Goal: Navigation & Orientation: Find specific page/section

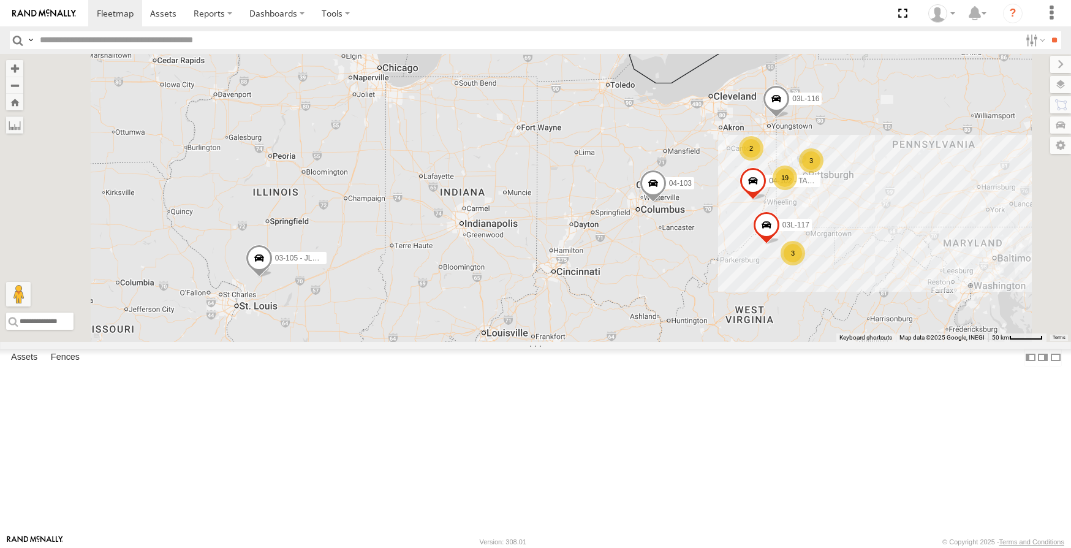
click at [273, 278] on span at bounding box center [259, 261] width 27 height 33
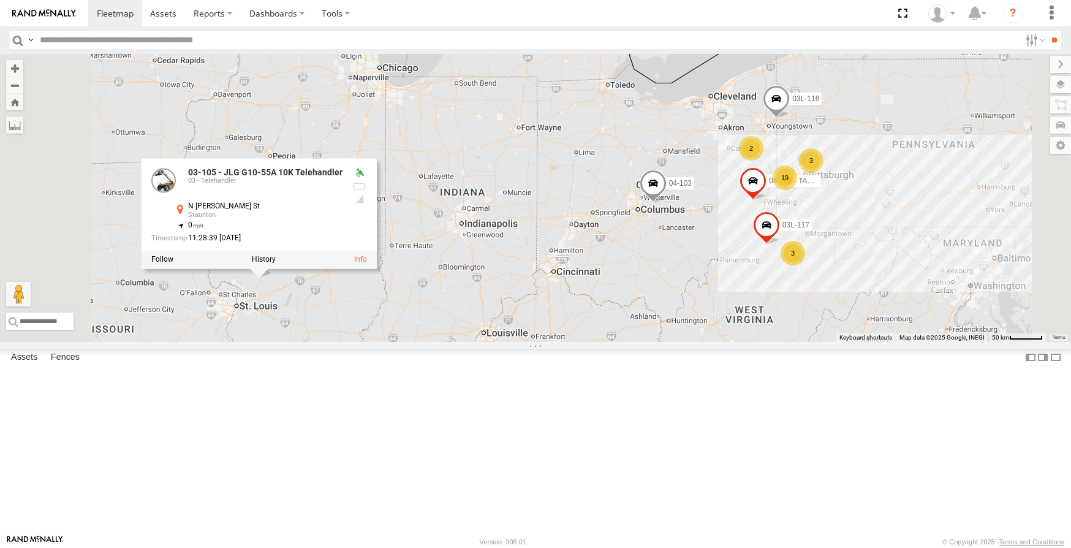
scroll to position [981, 0]
click at [0, 0] on div "03-108 jlg 1255" at bounding box center [0, 0] width 0 height 0
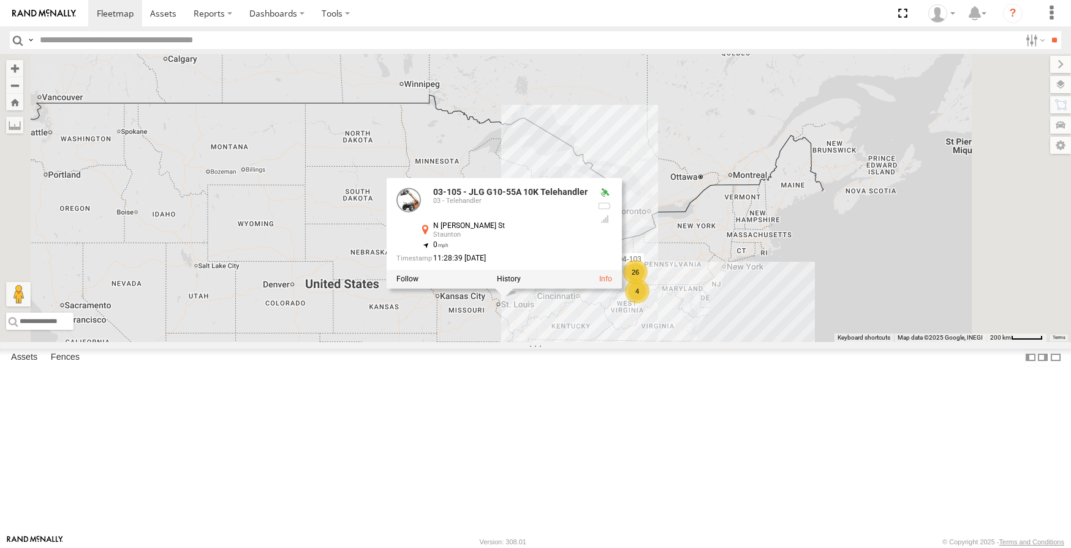
scroll to position [1010, 0]
click at [0, 0] on div "03-120 SANY" at bounding box center [0, 0] width 0 height 0
click at [0, 0] on div at bounding box center [0, 0] width 0 height 0
click at [632, 342] on div "03-105 - JLG G10-55A 10K Telehandler 04-103 03-105 - JLG G10-55A 10K Telehandle…" at bounding box center [535, 198] width 1071 height 288
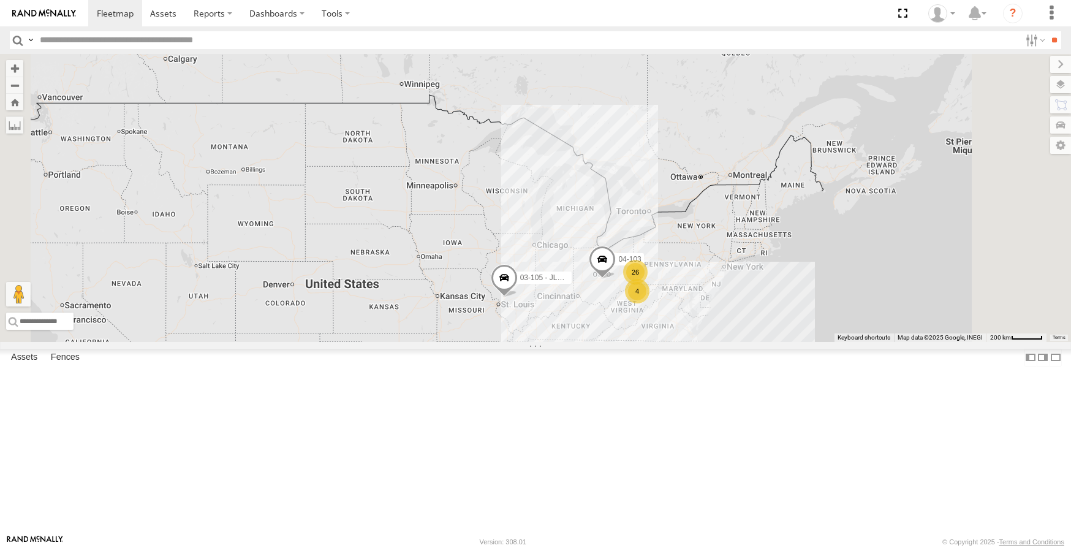
click at [648, 284] on div "26" at bounding box center [635, 272] width 25 height 25
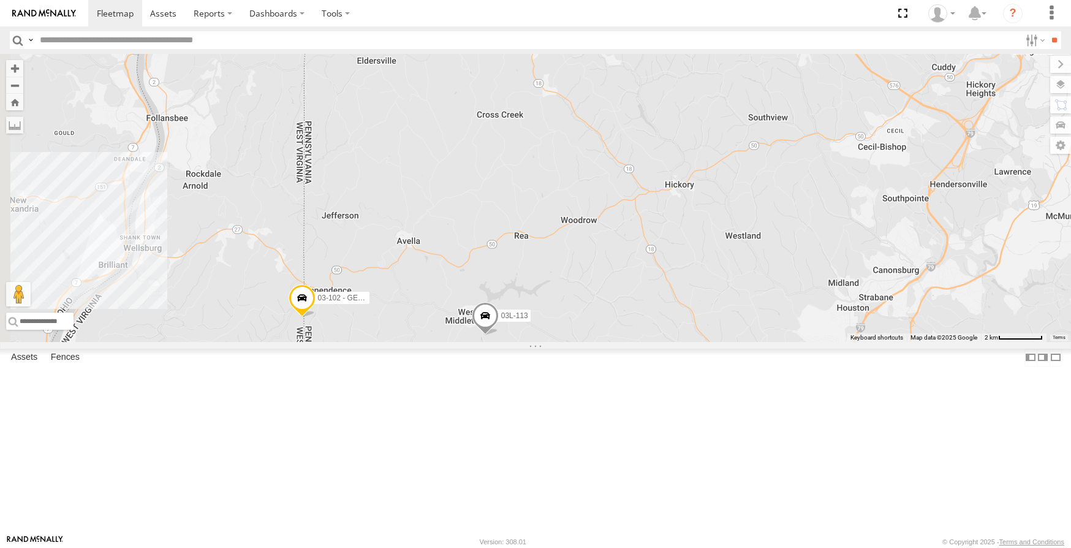
drag, startPoint x: 381, startPoint y: 388, endPoint x: 895, endPoint y: 314, distance: 519.5
click at [895, 314] on div "03-105 - JLG G10-55A 10K Telehandler 04-103 03-112 03-103 - CAT TL1255C 12K Tel…" at bounding box center [535, 198] width 1071 height 288
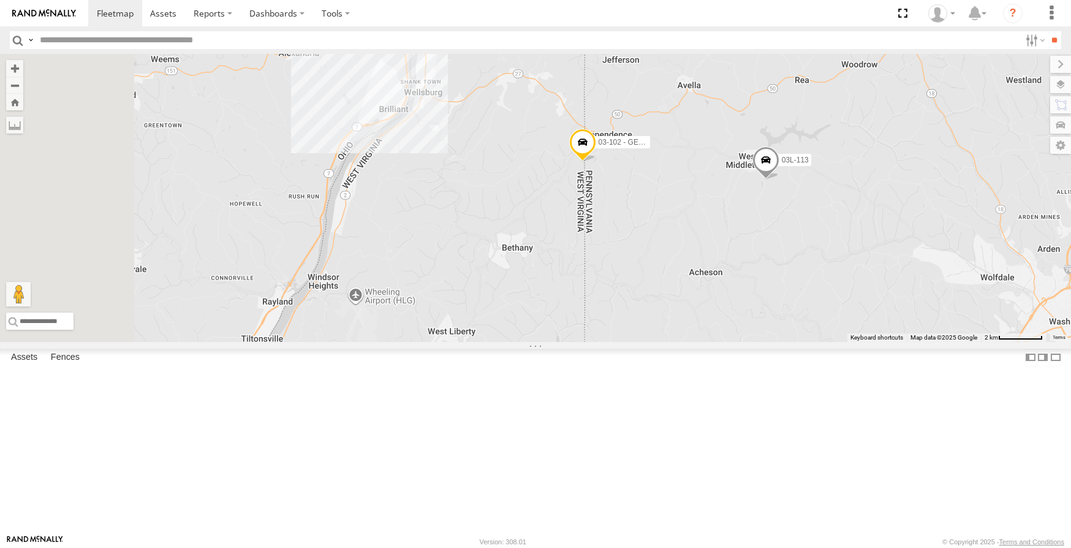
drag, startPoint x: 571, startPoint y: 309, endPoint x: 856, endPoint y: 153, distance: 324.5
click at [856, 153] on div "03-105 - JLG G10-55A 10K Telehandler 04-103 03-112 03-103 - CAT TL1255C 12K Tel…" at bounding box center [535, 198] width 1071 height 288
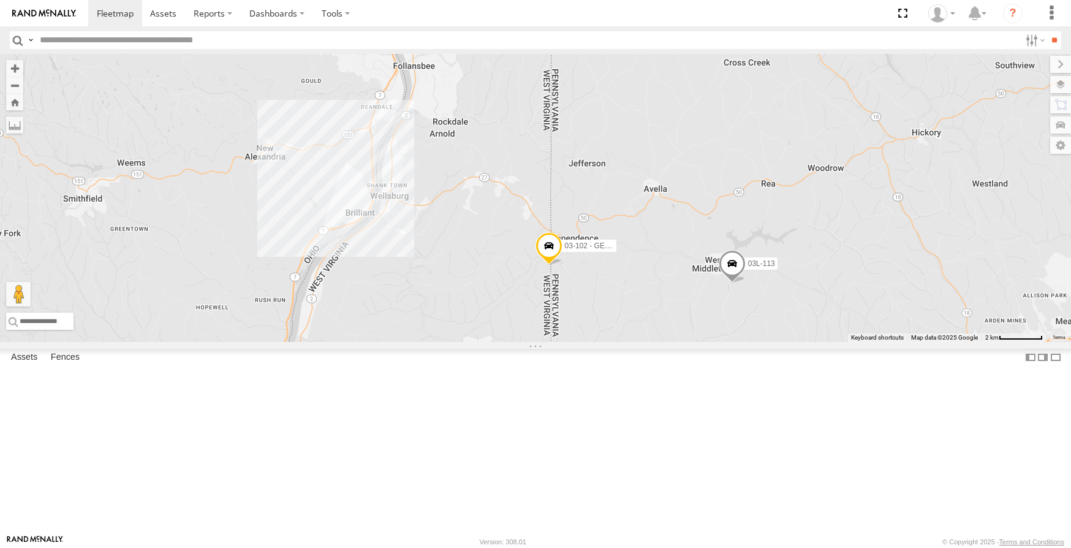
drag, startPoint x: 574, startPoint y: 467, endPoint x: 532, endPoint y: 571, distance: 111.9
click at [532, 547] on html at bounding box center [535, 274] width 1071 height 548
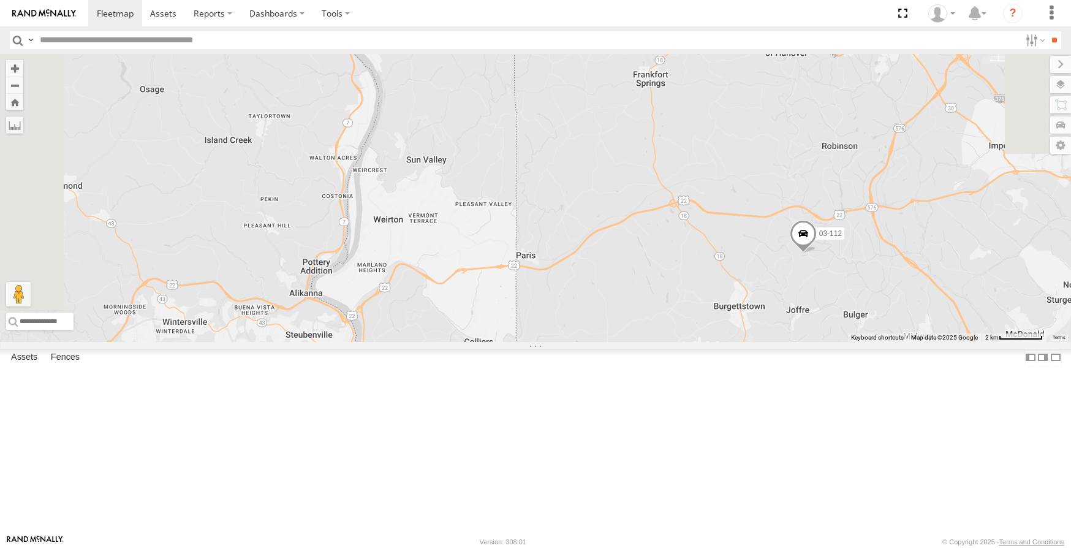
drag, startPoint x: 829, startPoint y: 164, endPoint x: 805, endPoint y: 542, distance: 378.8
click at [805, 542] on body at bounding box center [535, 274] width 1071 height 548
click at [589, 259] on div "2" at bounding box center [576, 247] width 25 height 25
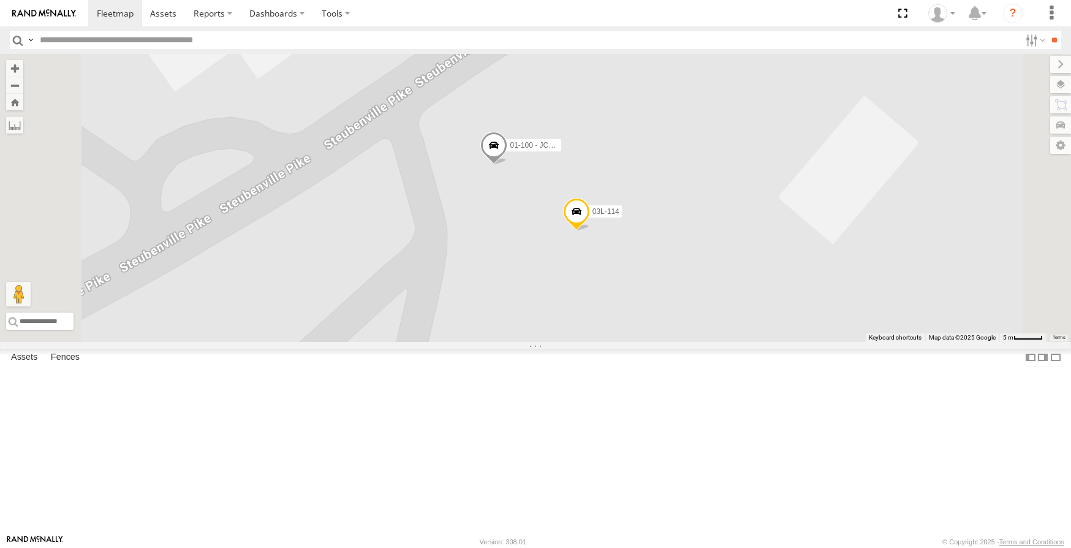
scroll to position [0, 0]
click at [0, 0] on div at bounding box center [0, 0] width 0 height 0
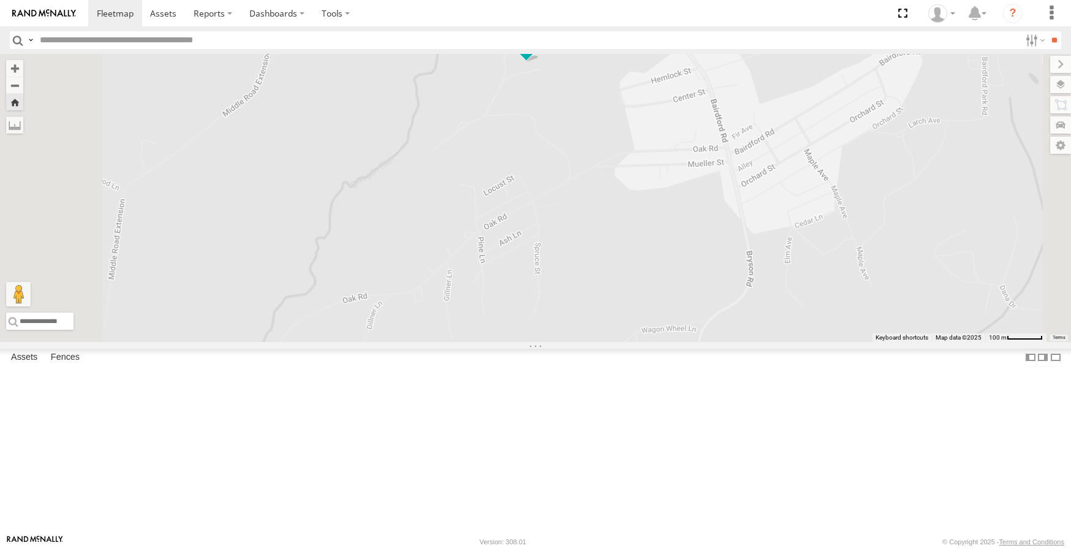
drag, startPoint x: 648, startPoint y: 430, endPoint x: 618, endPoint y: 229, distance: 203.8
click at [618, 229] on div "05-103 - Baldor 150kw Generator" at bounding box center [535, 198] width 1071 height 288
click at [152, 12] on span at bounding box center [163, 13] width 26 height 12
